Goal: Find contact information: Obtain details needed to contact an individual or organization

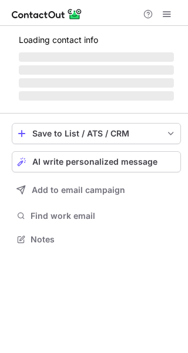
scroll to position [295, 188]
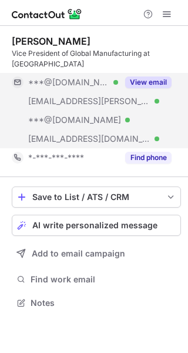
click at [137, 78] on button "View email" at bounding box center [148, 83] width 46 height 12
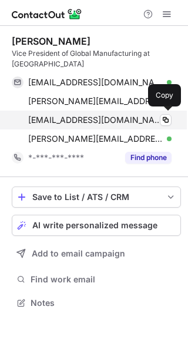
click at [93, 117] on span "b03mike@yahoo.com" at bounding box center [95, 120] width 135 height 11
